Goal: Communication & Community: Share content

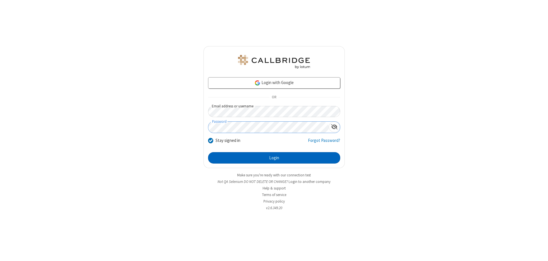
click at [274, 158] on button "Login" at bounding box center [274, 157] width 132 height 11
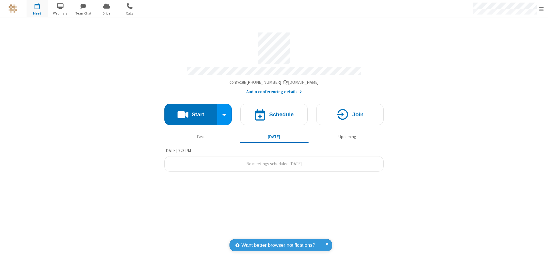
click at [191, 112] on button "Start" at bounding box center [190, 114] width 53 height 21
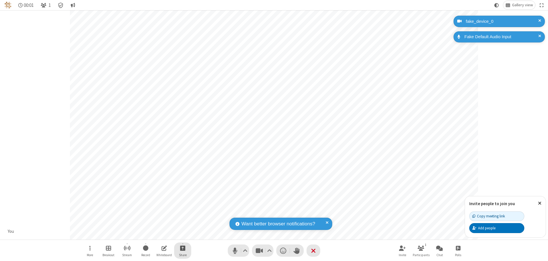
click at [183, 248] on span "Start sharing" at bounding box center [182, 248] width 5 height 7
click at [182, 213] on span "Share additional camera" at bounding box center [186, 214] width 42 height 5
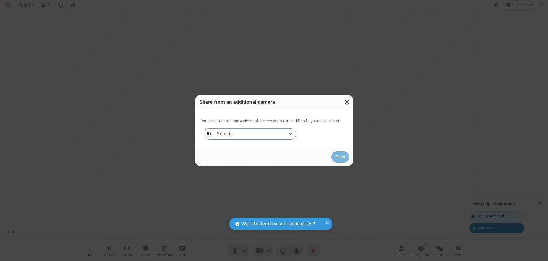
click at [255, 134] on div "Select..." at bounding box center [255, 134] width 82 height 11
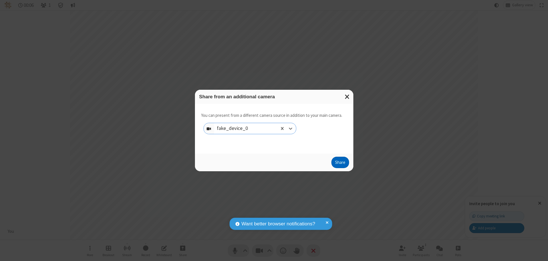
click at [340, 164] on button "Share" at bounding box center [340, 162] width 18 height 11
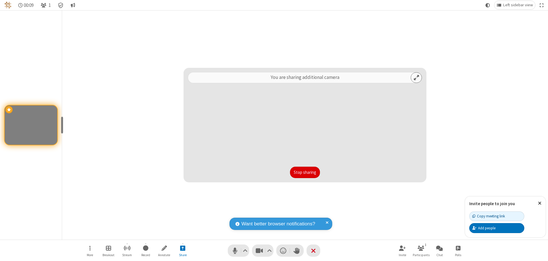
click at [305, 173] on button "Stop sharing" at bounding box center [305, 172] width 30 height 11
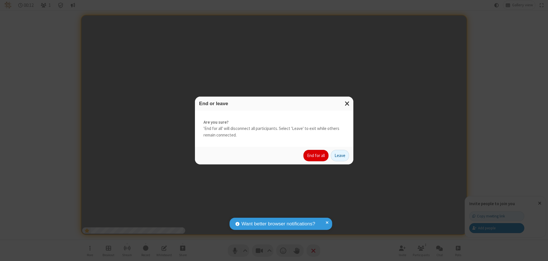
click at [316, 156] on button "End for all" at bounding box center [315, 155] width 25 height 11
